Goal: Task Accomplishment & Management: Use online tool/utility

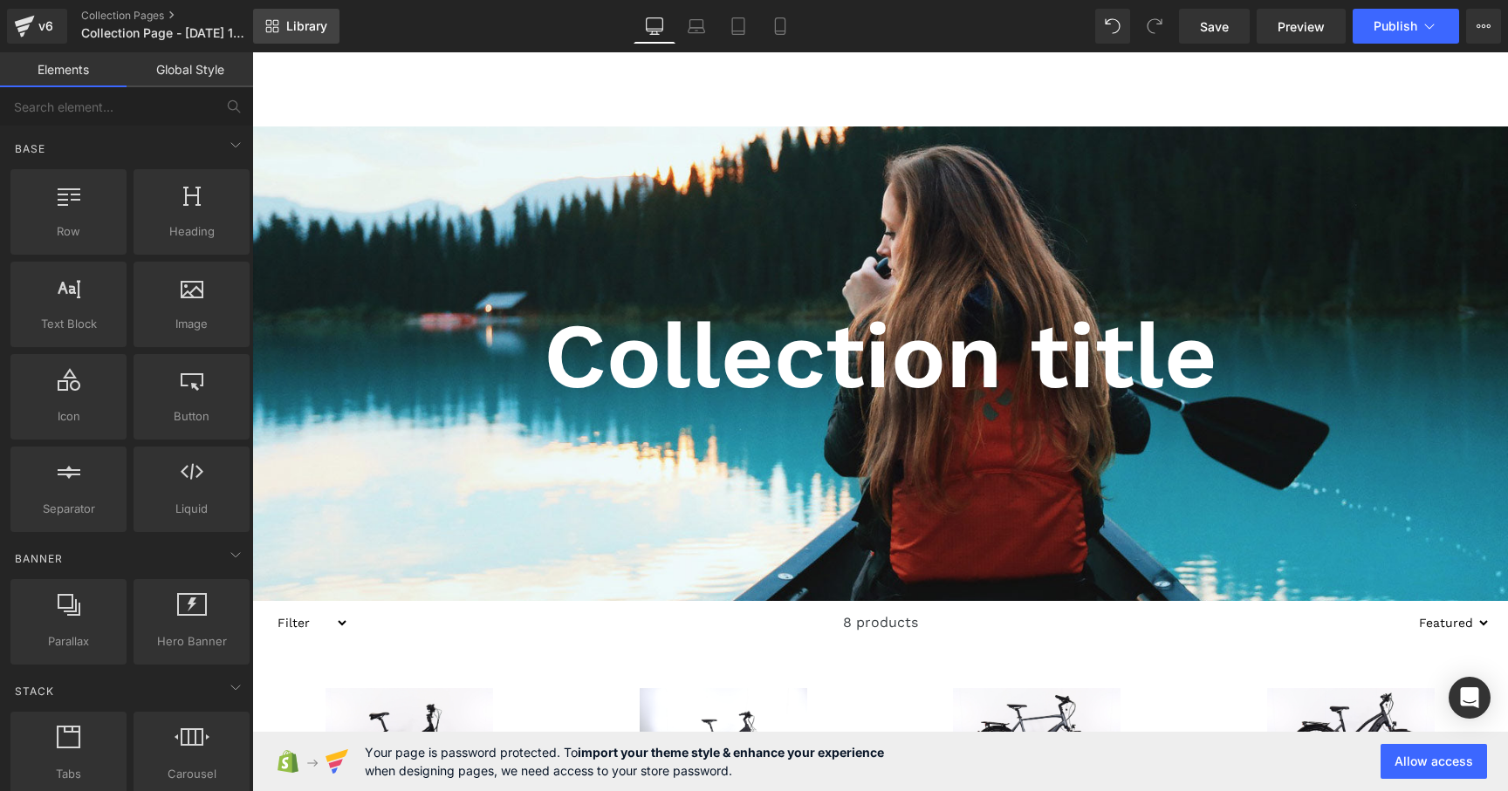
click at [289, 34] on link "Library" at bounding box center [296, 26] width 86 height 35
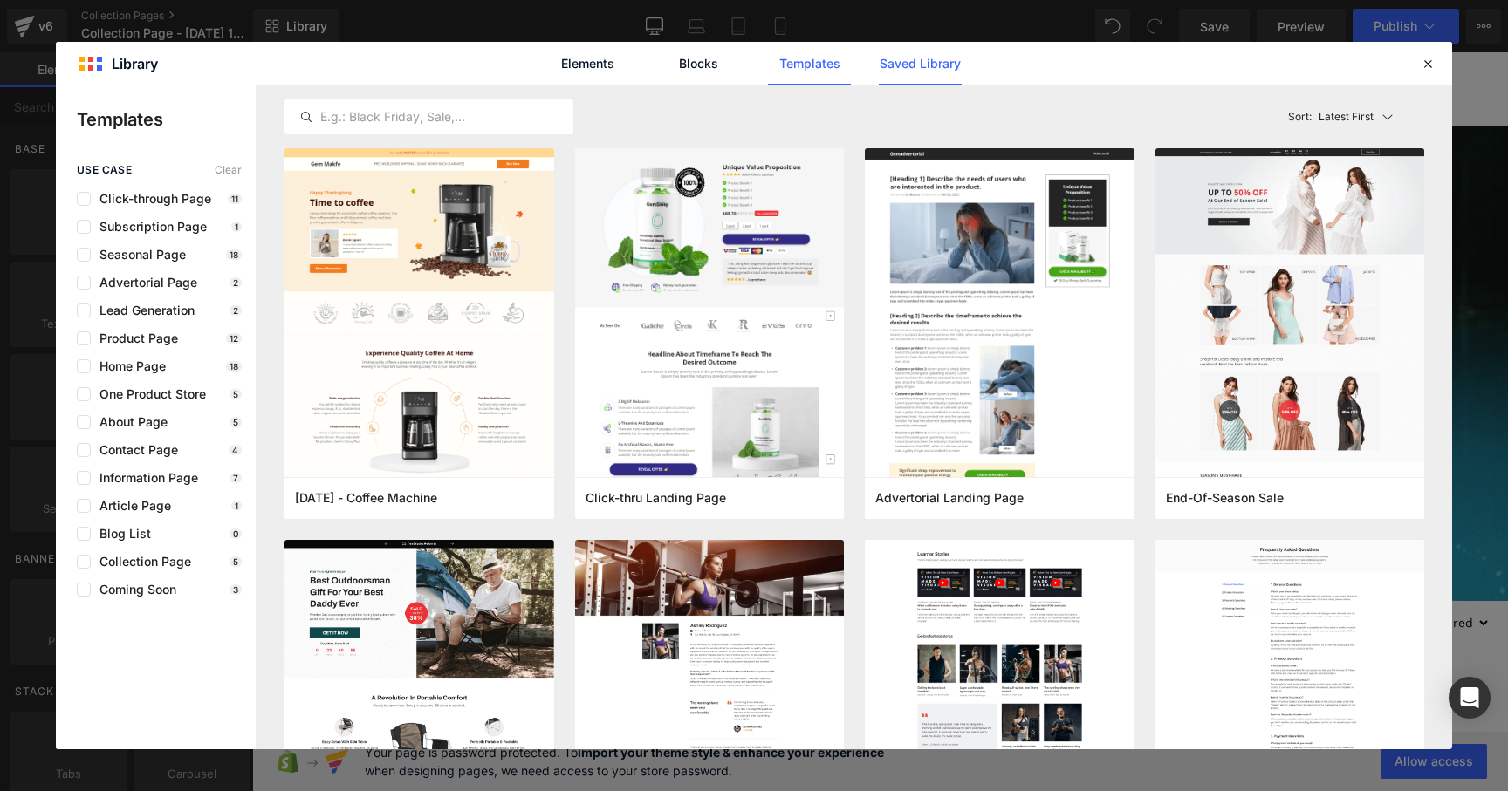
click at [899, 58] on link "Saved Library" at bounding box center [920, 64] width 83 height 44
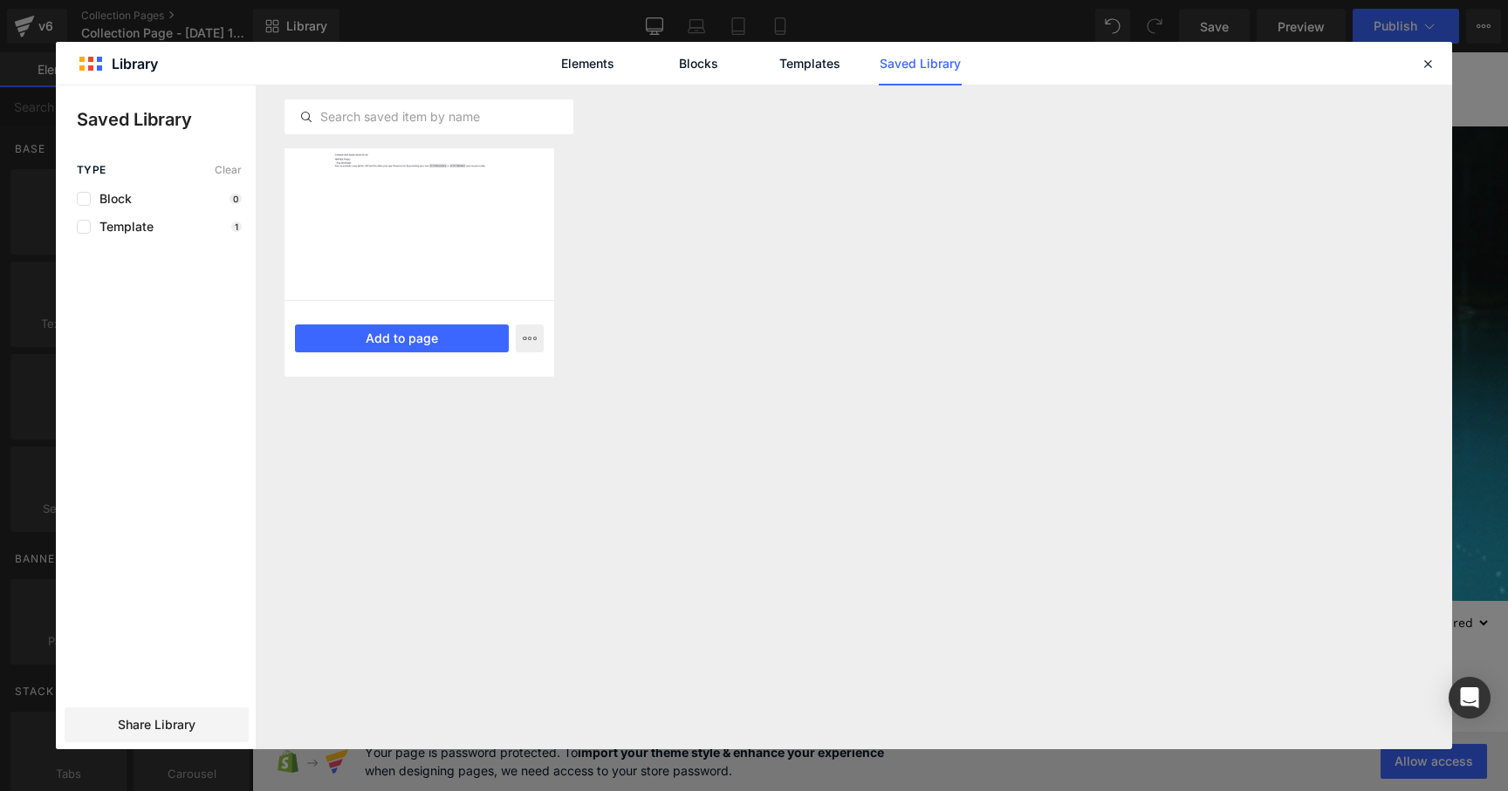
click at [506, 239] on div at bounding box center [419, 224] width 270 height 152
click at [454, 345] on button "Add to page" at bounding box center [402, 339] width 214 height 28
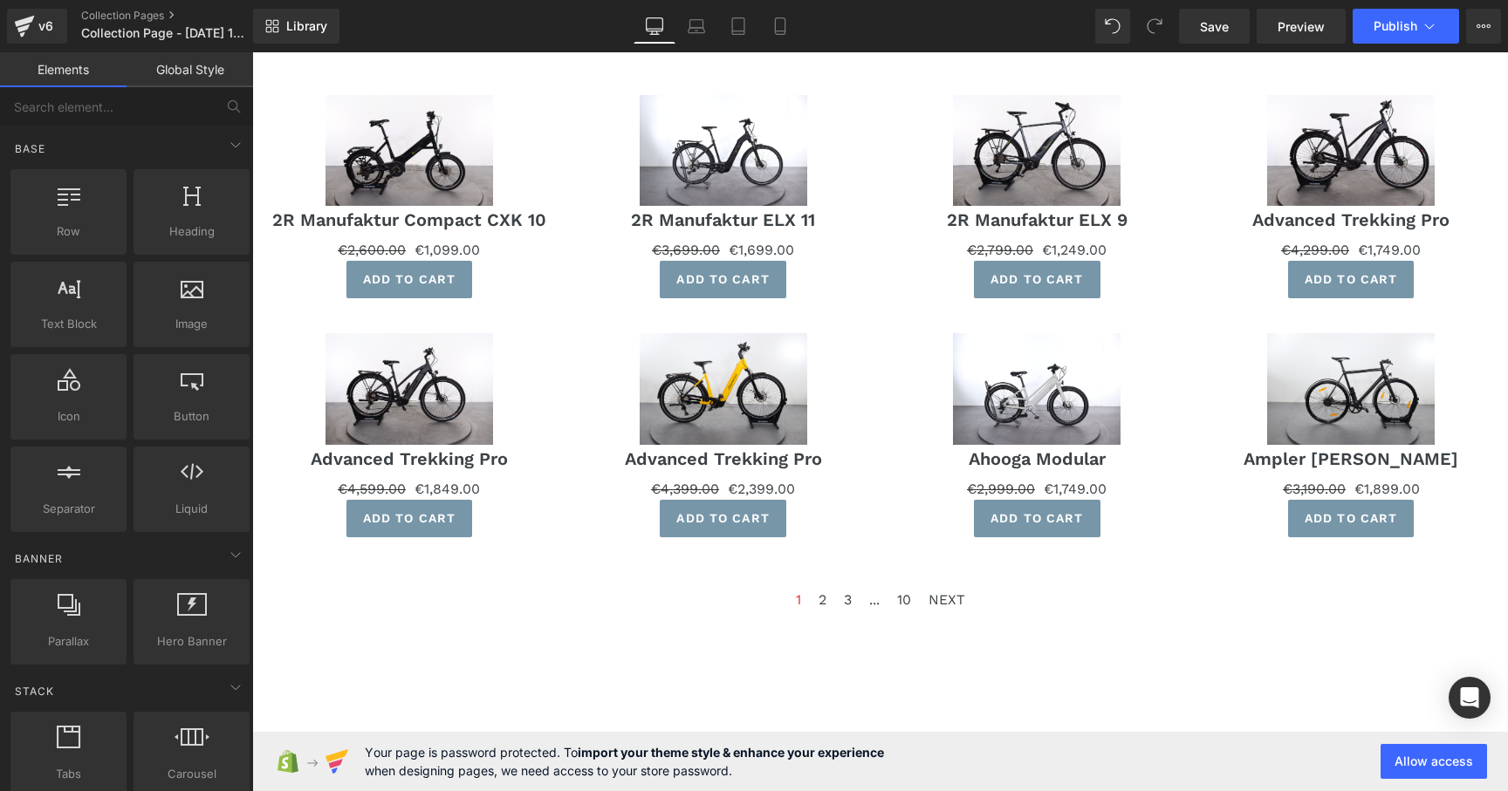
scroll to position [770, 0]
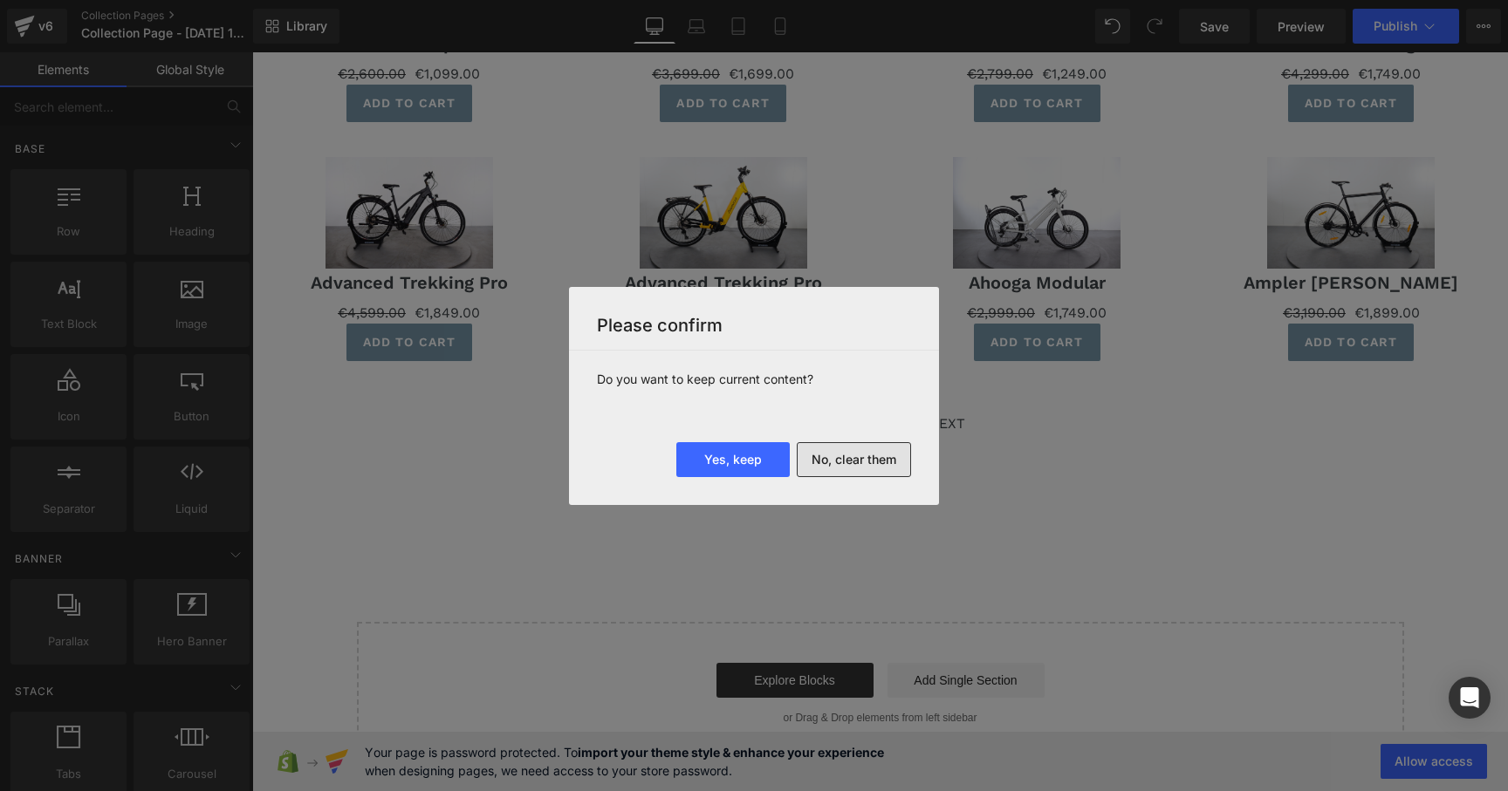
click at [833, 461] on button "No, clear them" at bounding box center [854, 459] width 114 height 35
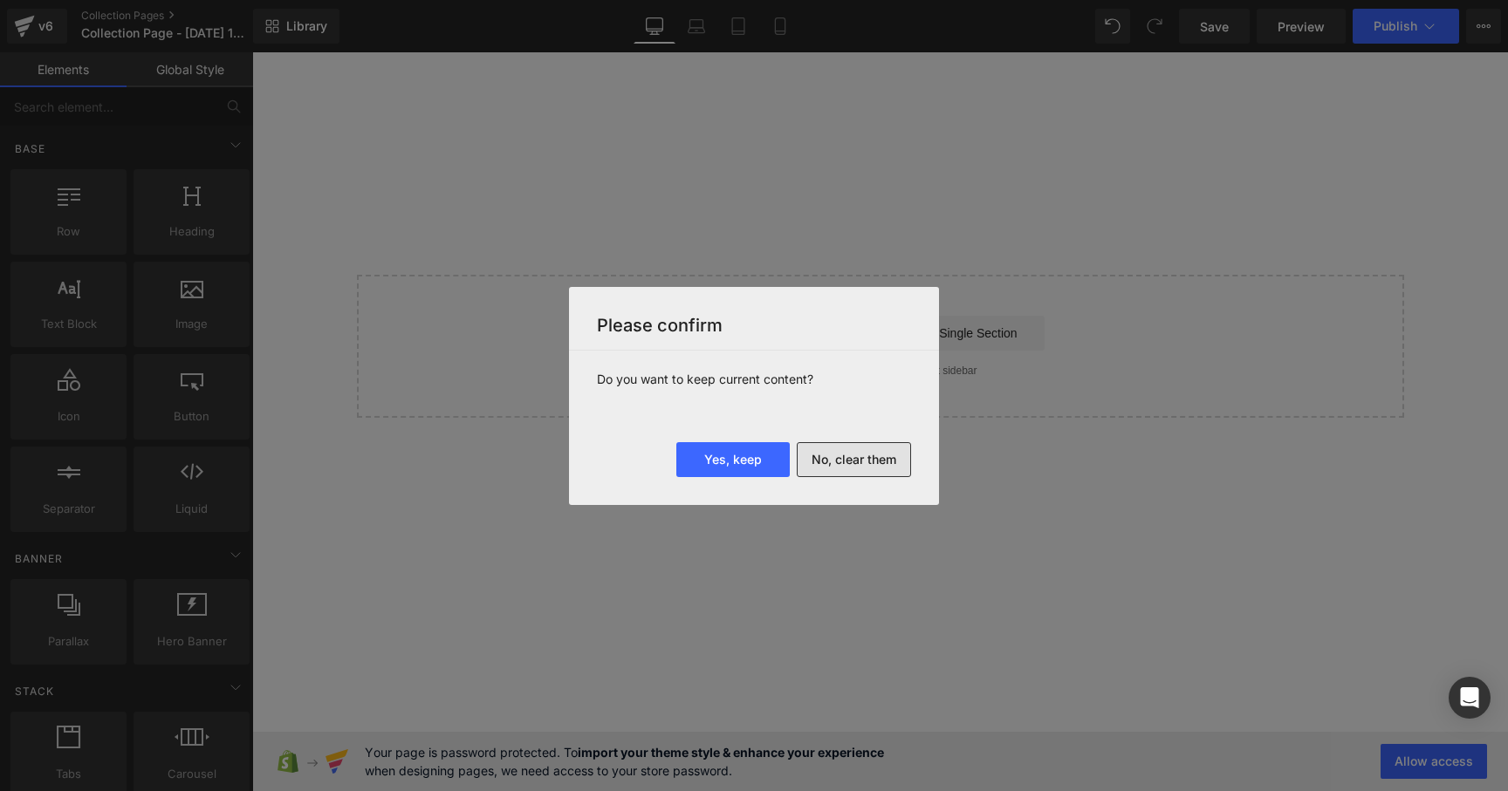
scroll to position [0, 0]
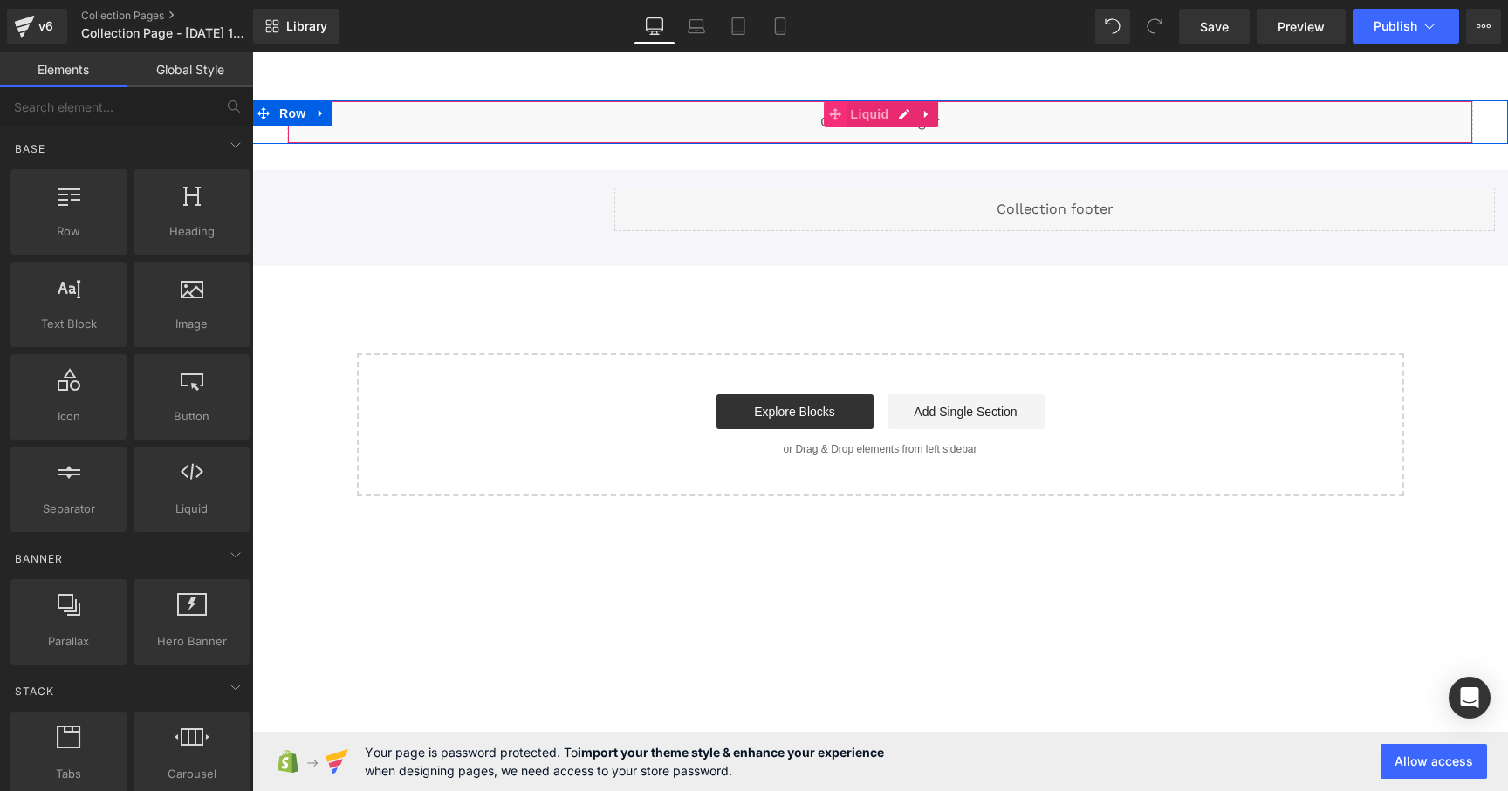
click at [825, 120] on span at bounding box center [835, 114] width 23 height 26
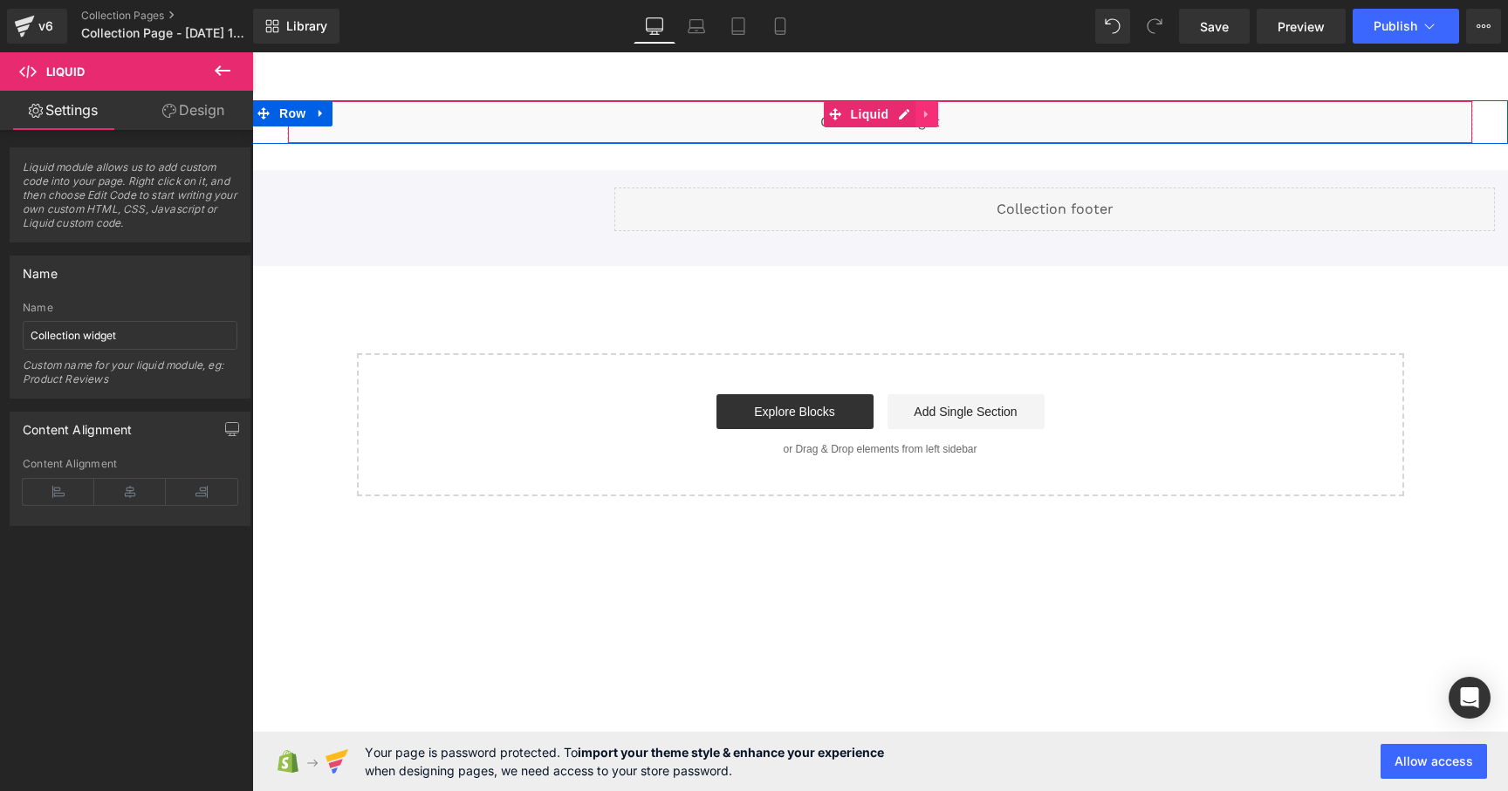
click at [924, 113] on icon at bounding box center [925, 115] width 3 height 8
click at [879, 111] on link at bounding box center [872, 114] width 18 height 21
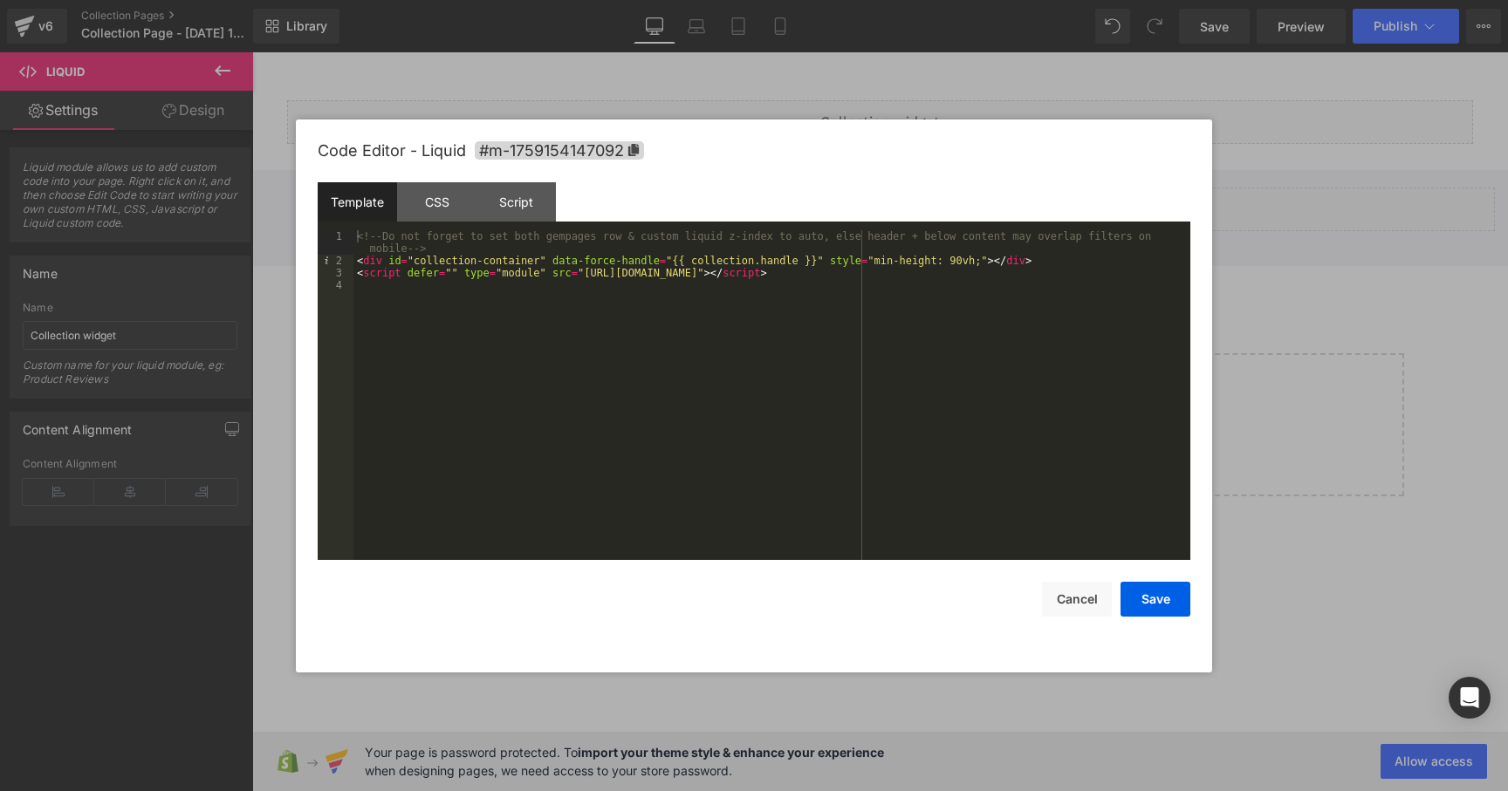
click at [810, 270] on div "<!-- Do not forget to set both gempages row & custom liquid z-index to auto, el…" at bounding box center [771, 413] width 837 height 366
click at [1143, 596] on button "Save" at bounding box center [1155, 599] width 70 height 35
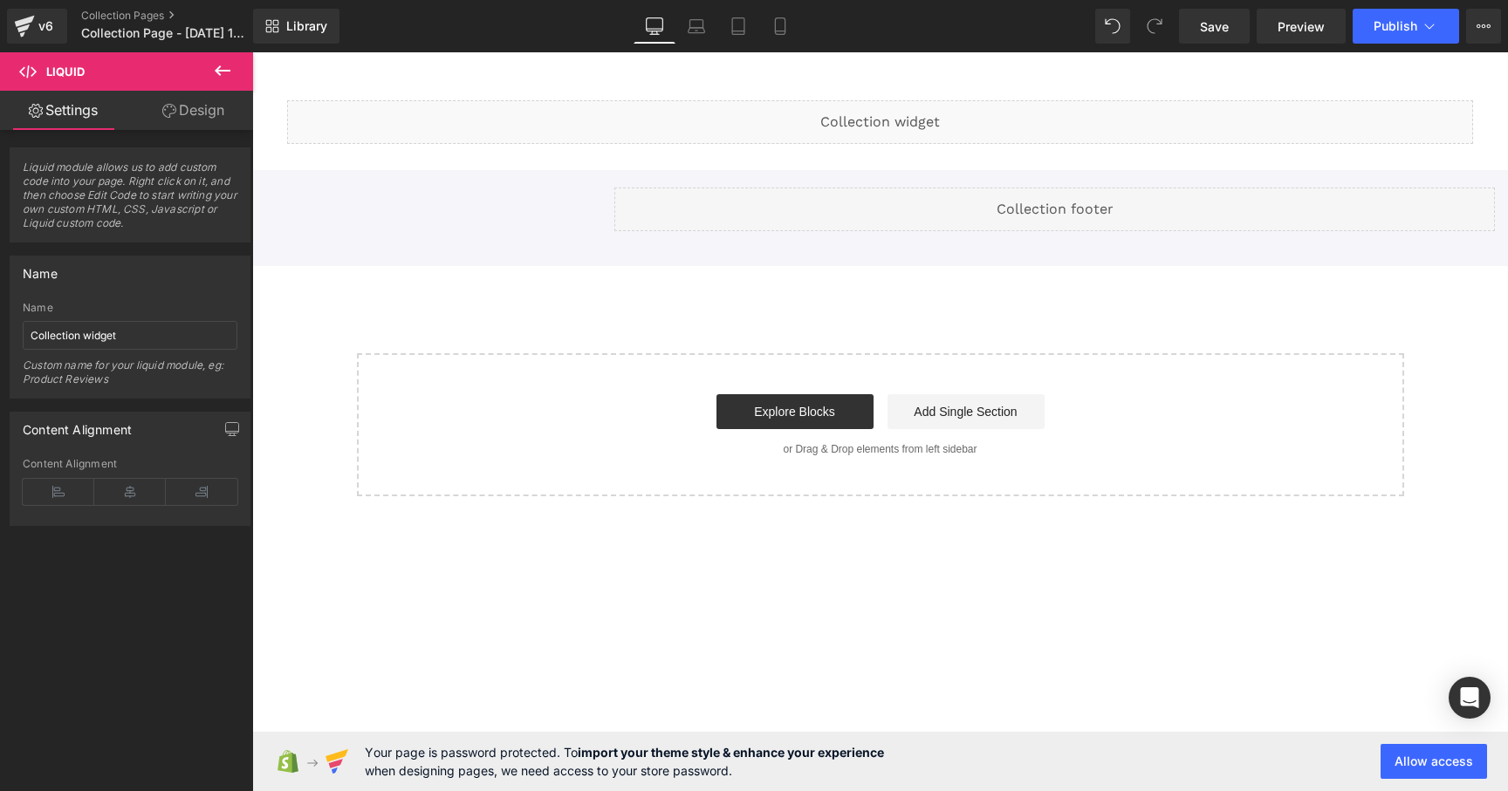
click at [931, 510] on main "Liquid Row Liquid Row Row Select your layout" at bounding box center [880, 318] width 1256 height 532
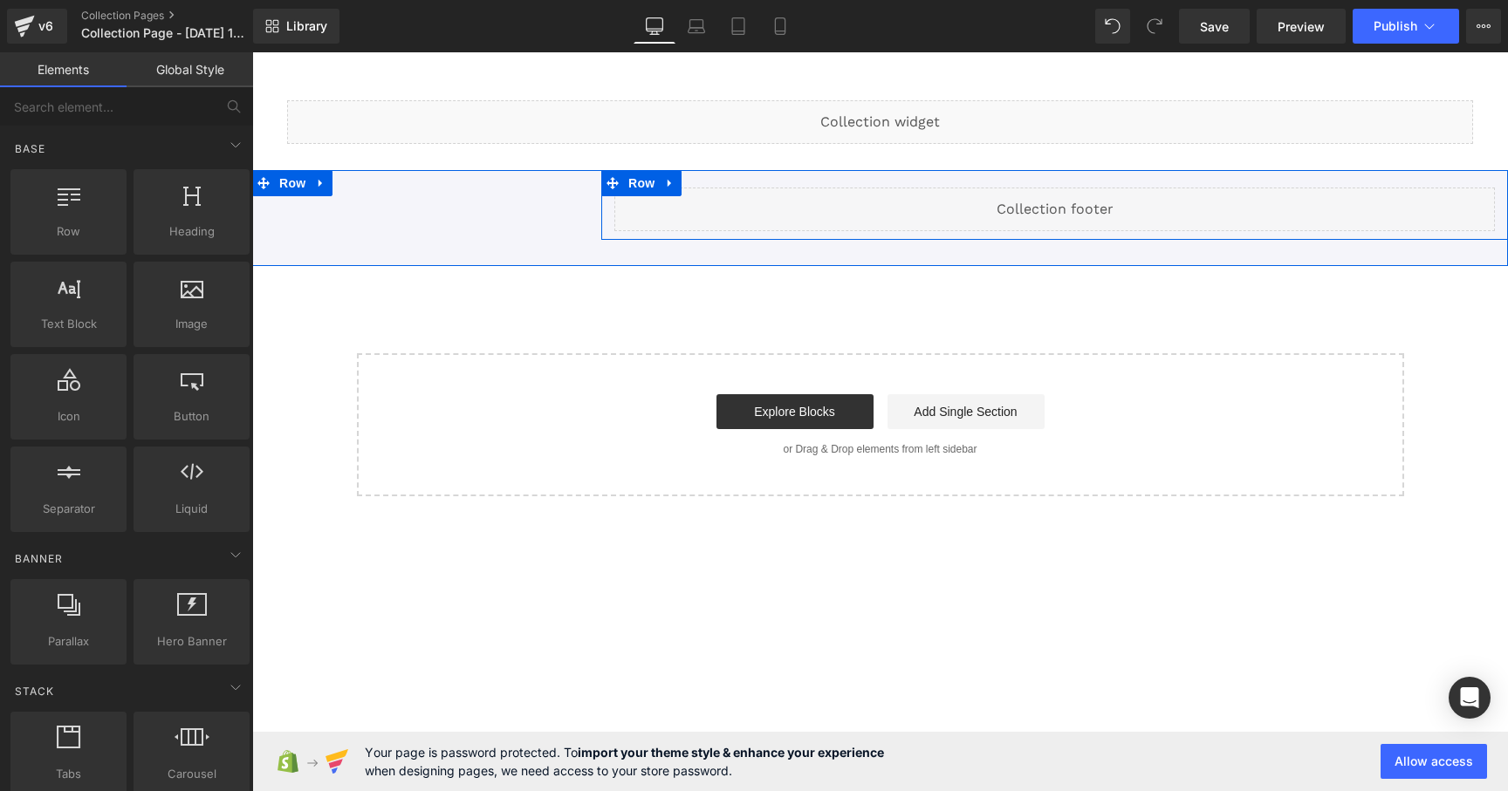
click at [1079, 204] on icon at bounding box center [1074, 201] width 10 height 10
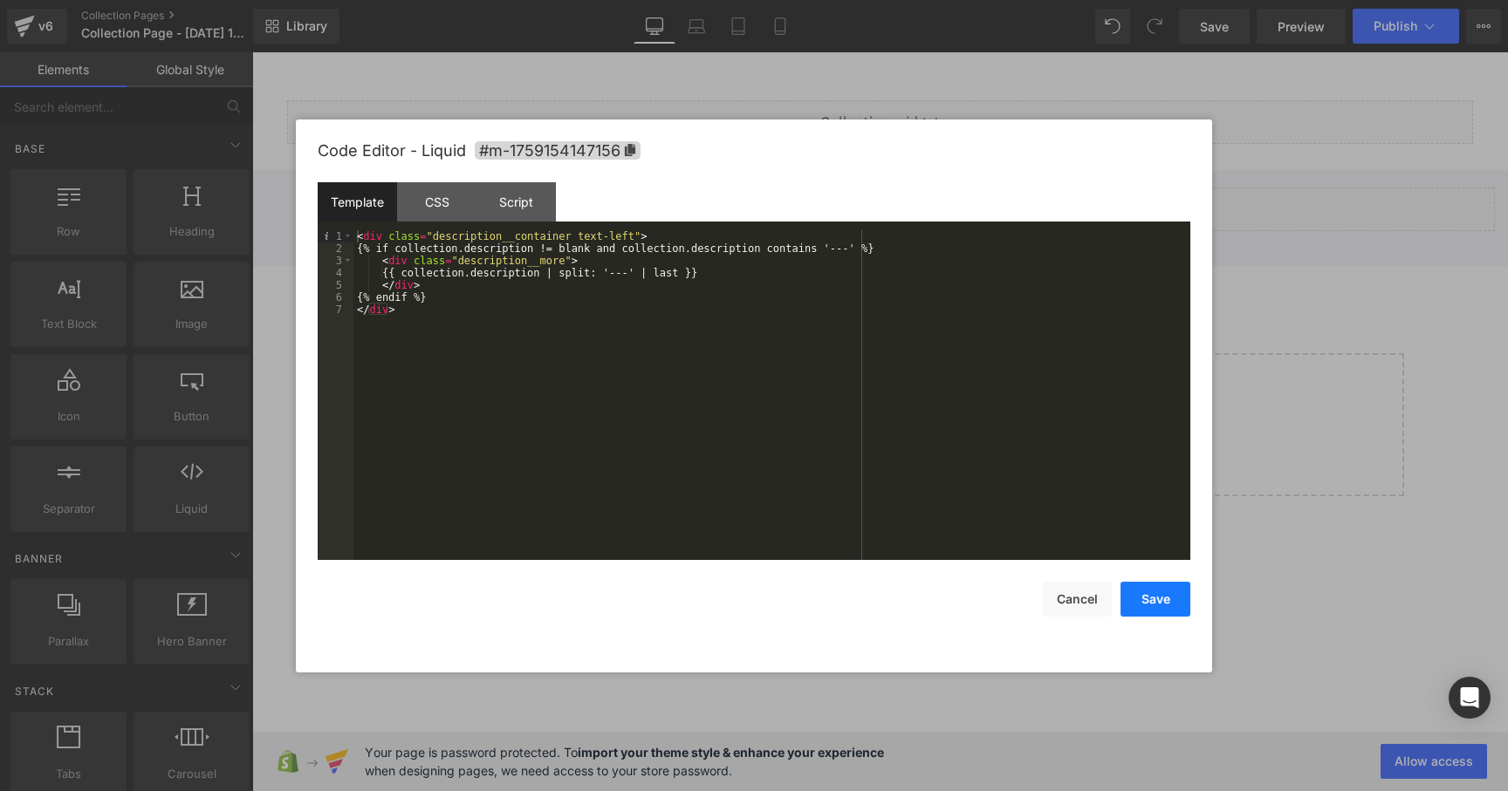
click at [1161, 604] on button "Save" at bounding box center [1155, 599] width 70 height 35
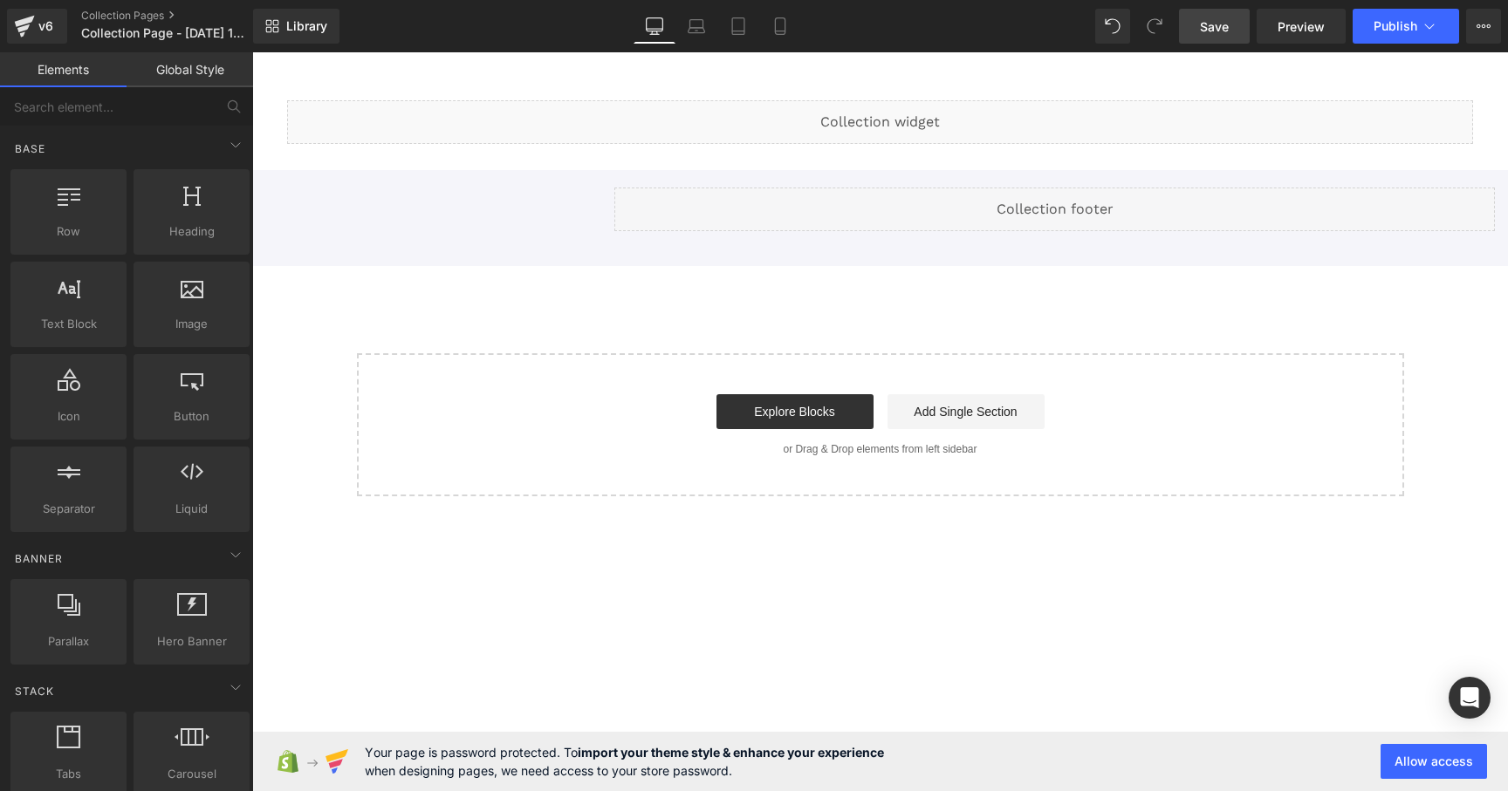
click at [1224, 35] on span "Save" at bounding box center [1214, 26] width 29 height 18
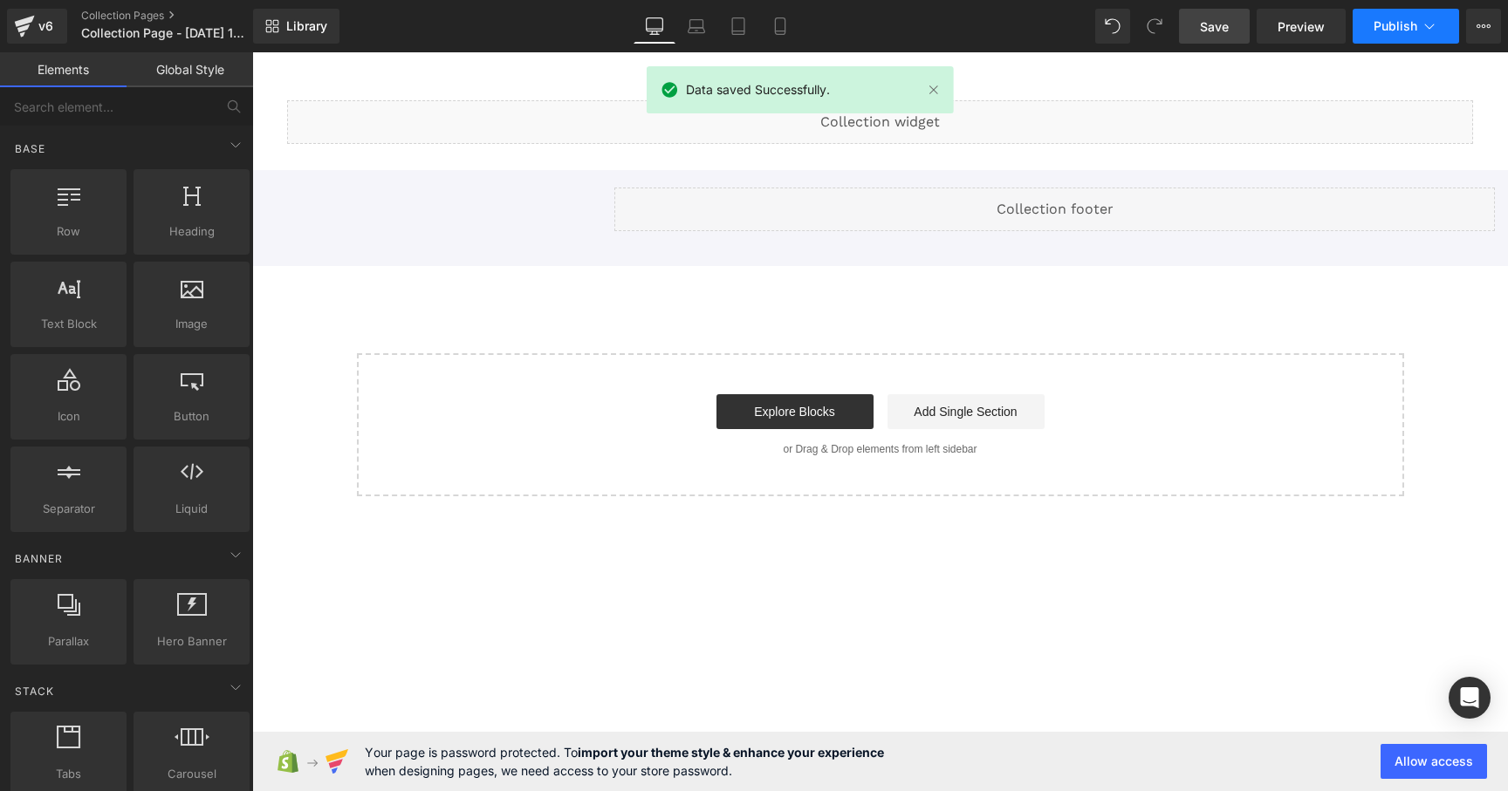
click at [1397, 30] on span "Publish" at bounding box center [1395, 26] width 44 height 14
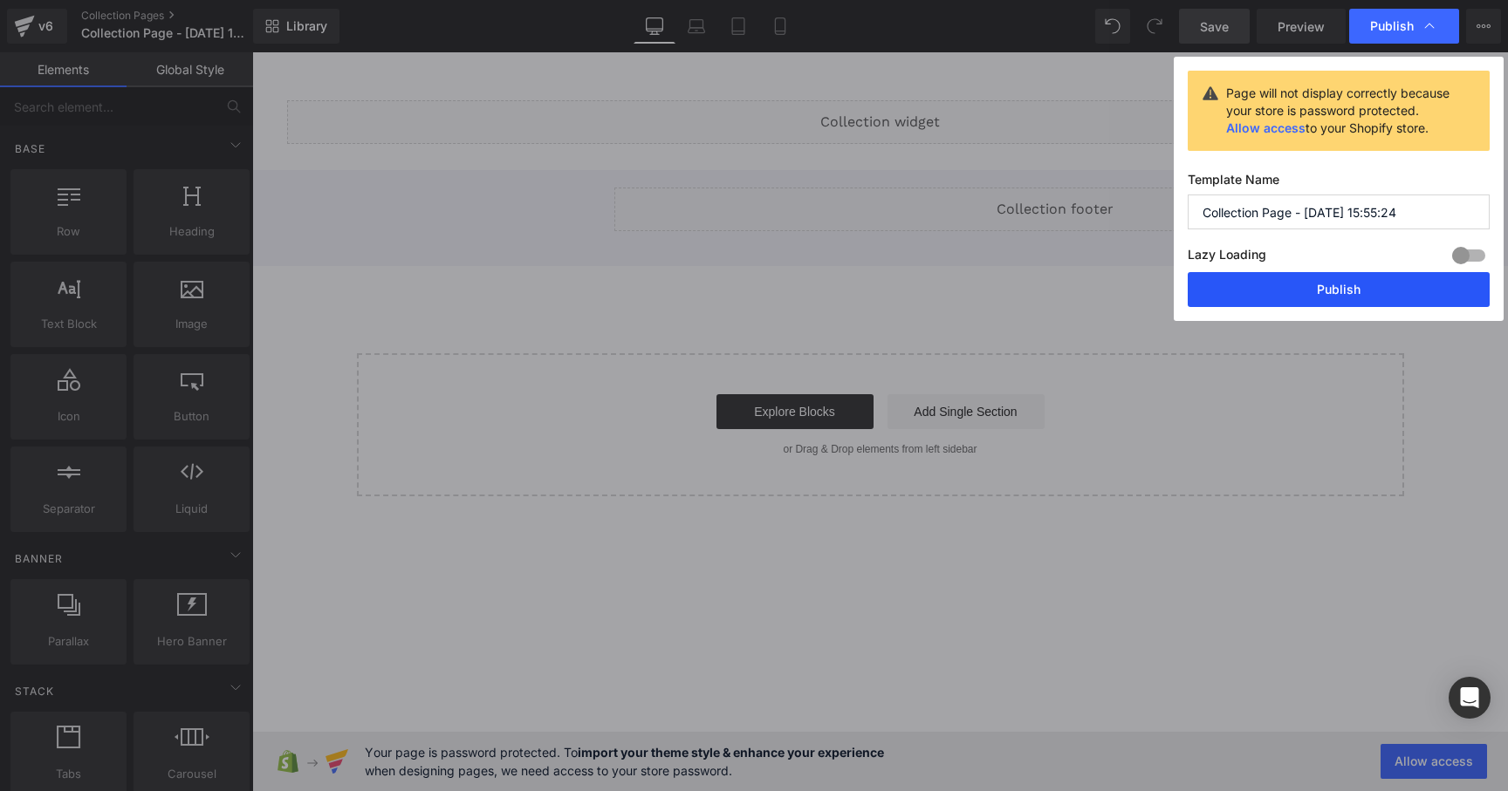
click at [1258, 285] on button "Publish" at bounding box center [1339, 289] width 302 height 35
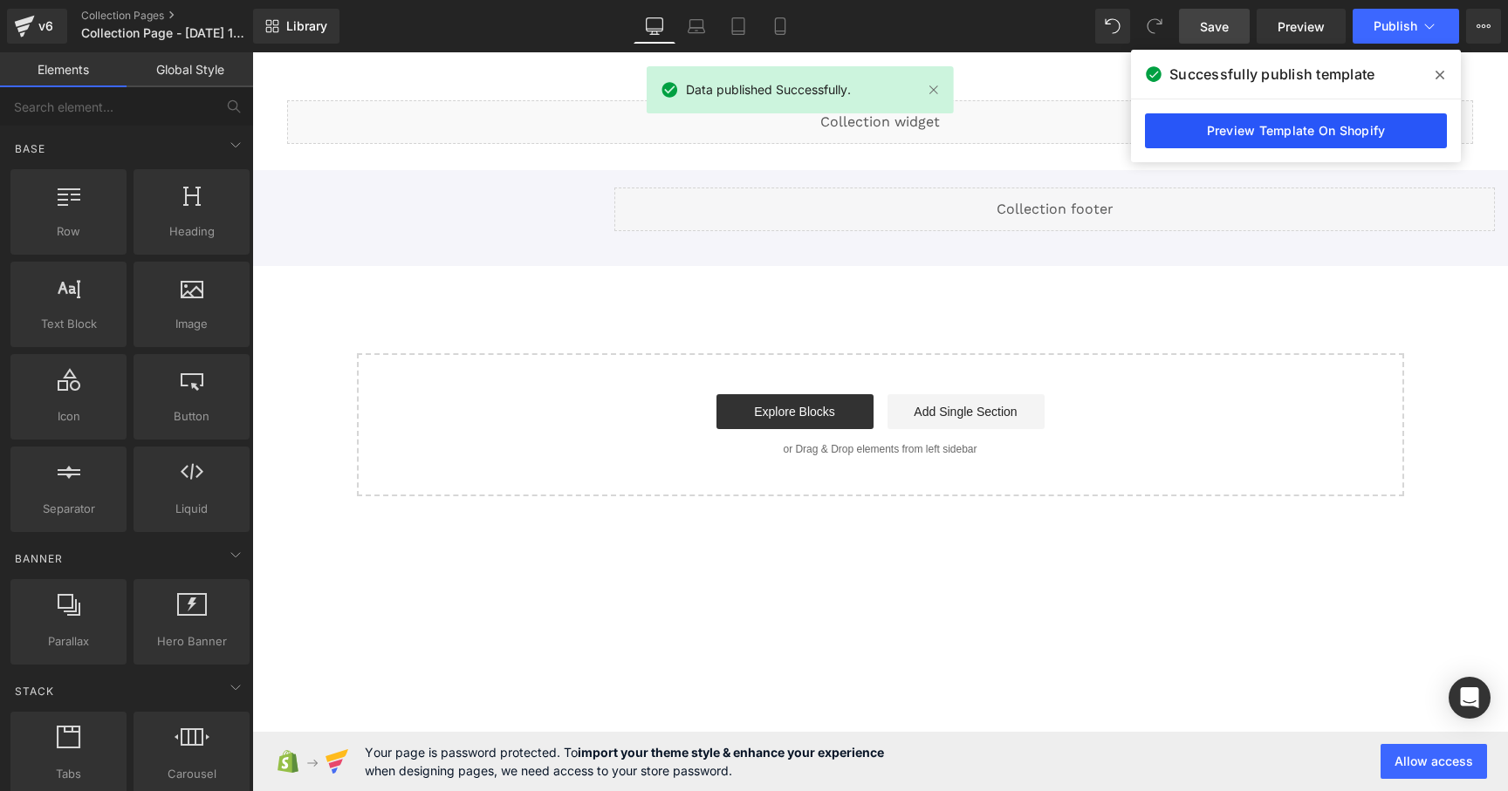
click at [1297, 135] on link "Preview Template On Shopify" at bounding box center [1296, 130] width 302 height 35
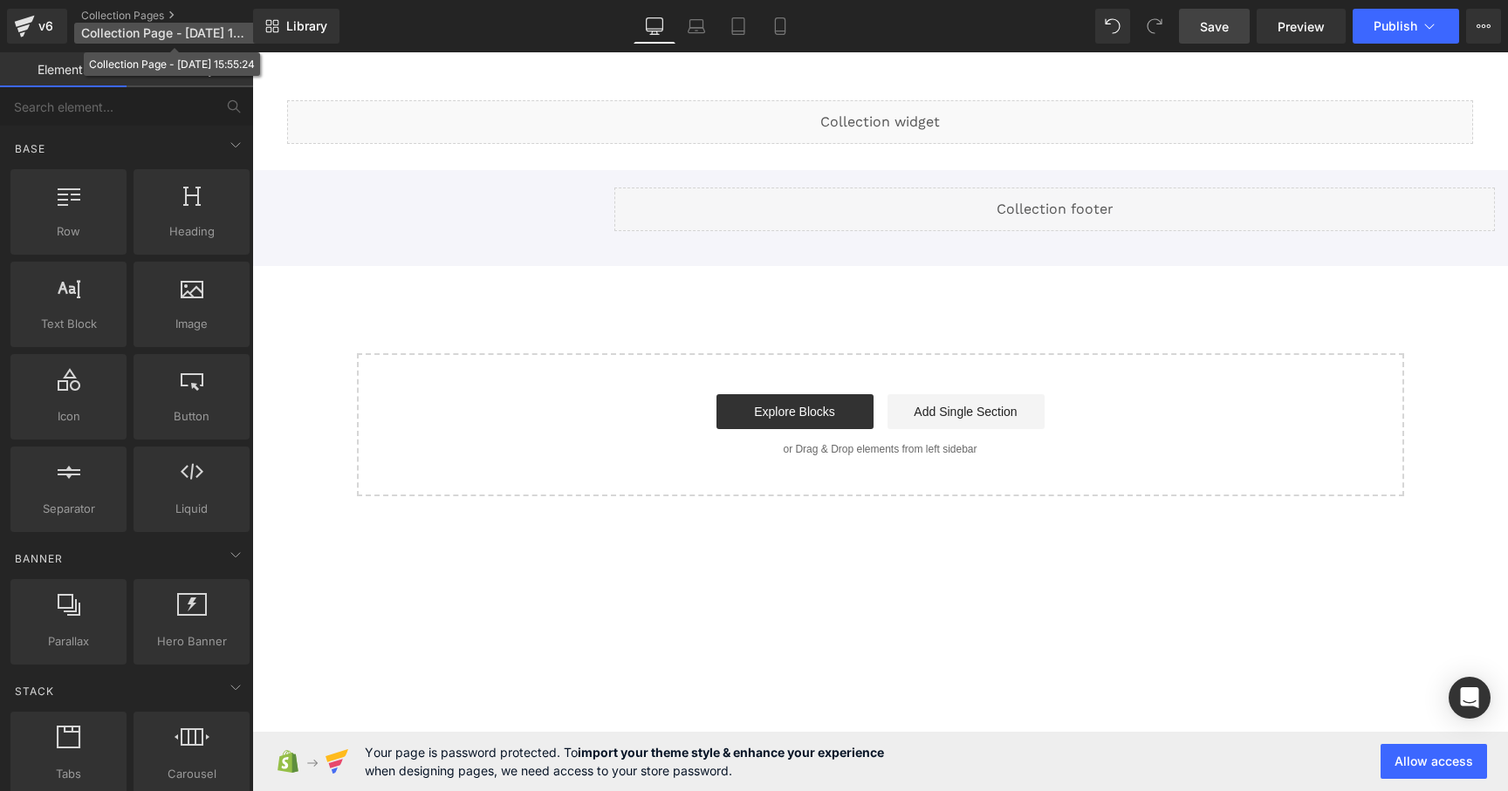
click at [182, 28] on span "Collection Page - [DATE] 15:55:24" at bounding box center [165, 33] width 168 height 14
click at [48, 26] on div "v6" at bounding box center [46, 26] width 22 height 23
